Goal: Find specific page/section: Find specific page/section

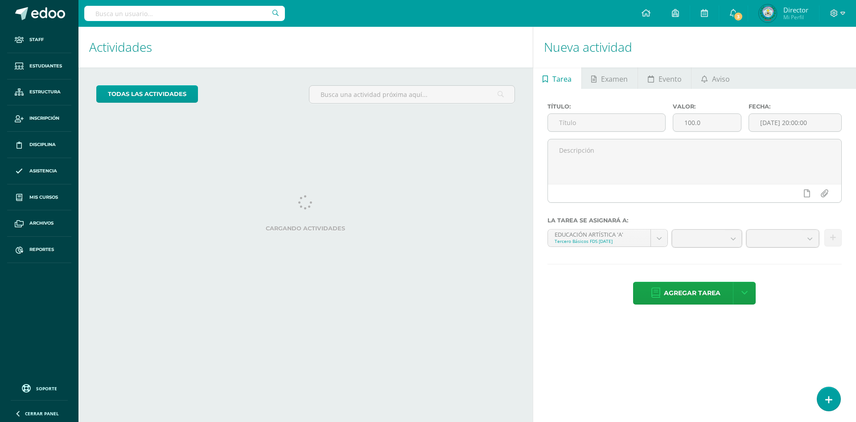
click at [157, 10] on input "text" at bounding box center [184, 13] width 201 height 15
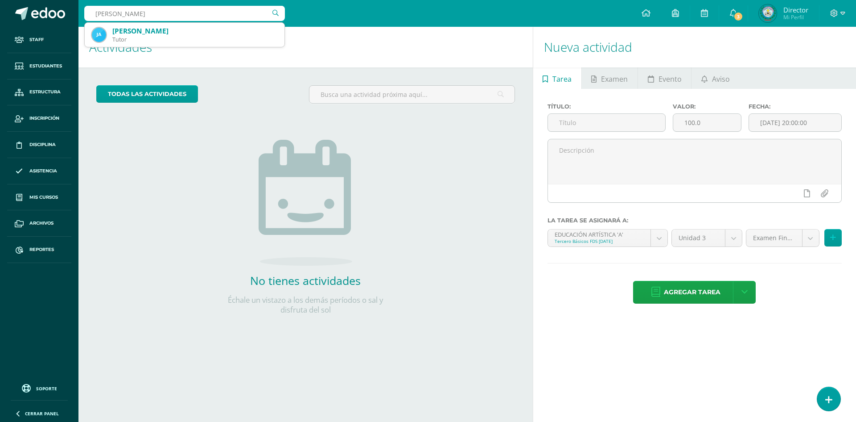
click at [145, 18] on input "[PERSON_NAME]" at bounding box center [184, 13] width 201 height 15
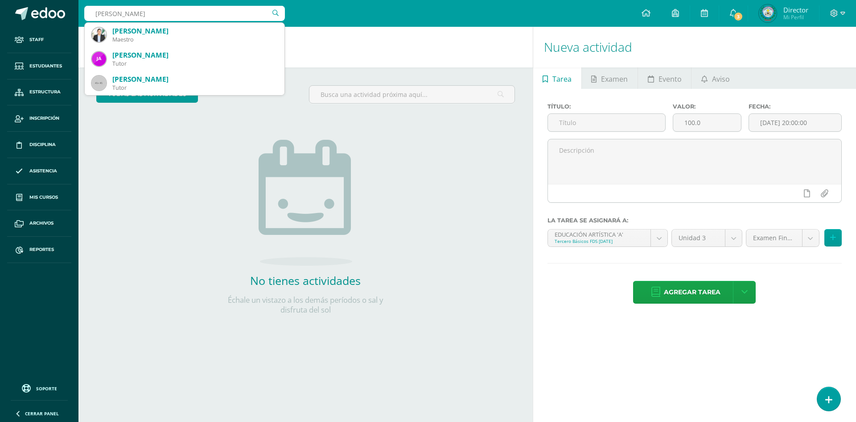
type input "josu"
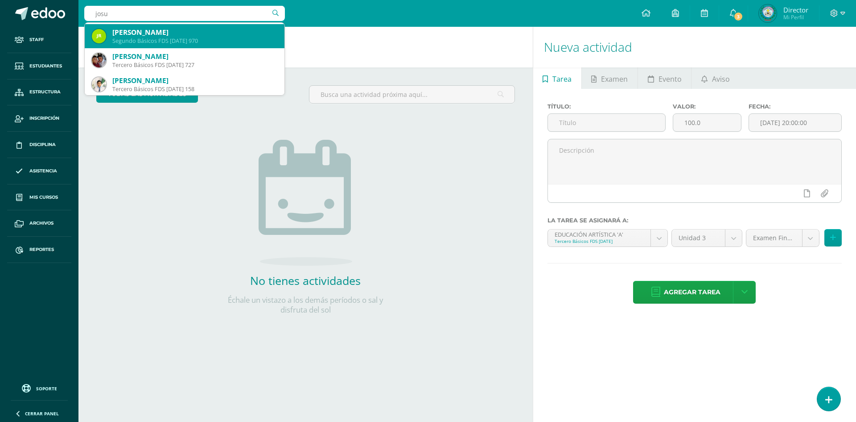
scroll to position [1026, 0]
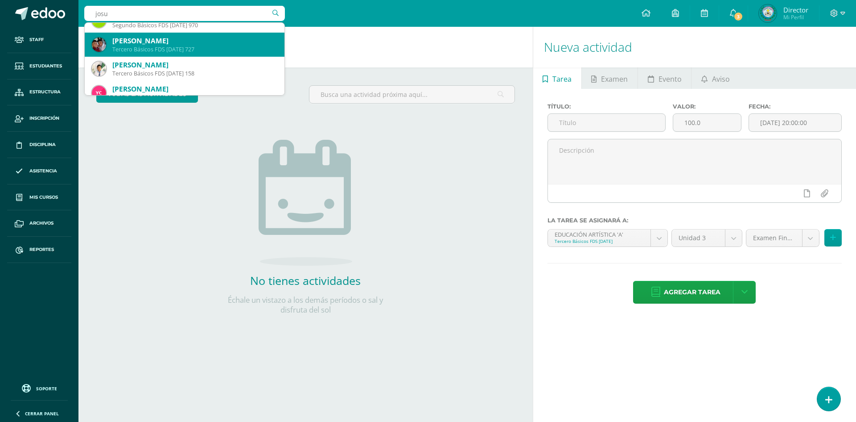
click at [219, 40] on div "[PERSON_NAME]" at bounding box center [194, 40] width 165 height 9
